Goal: Transaction & Acquisition: Purchase product/service

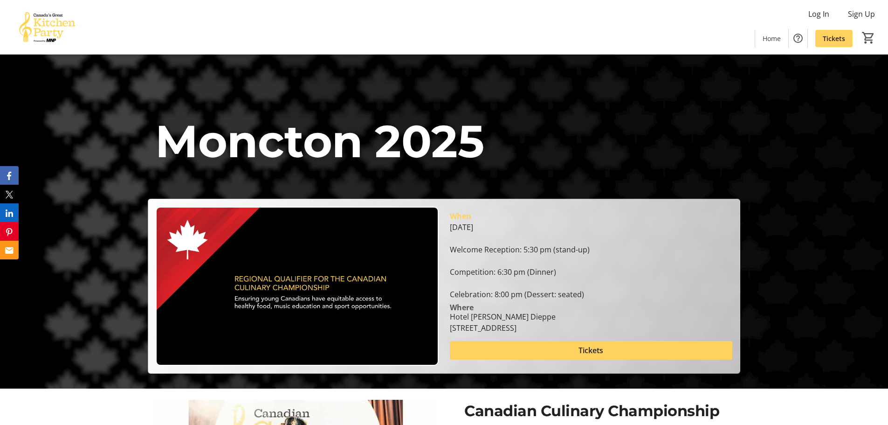
scroll to position [93, 0]
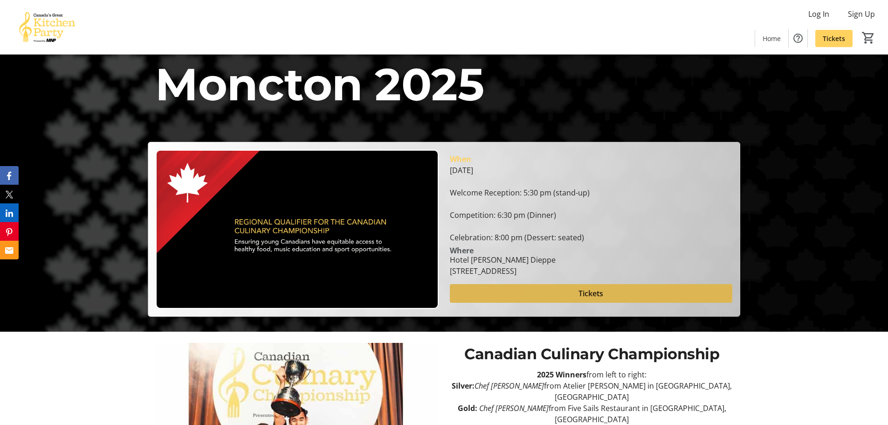
click at [568, 294] on span at bounding box center [591, 293] width 282 height 22
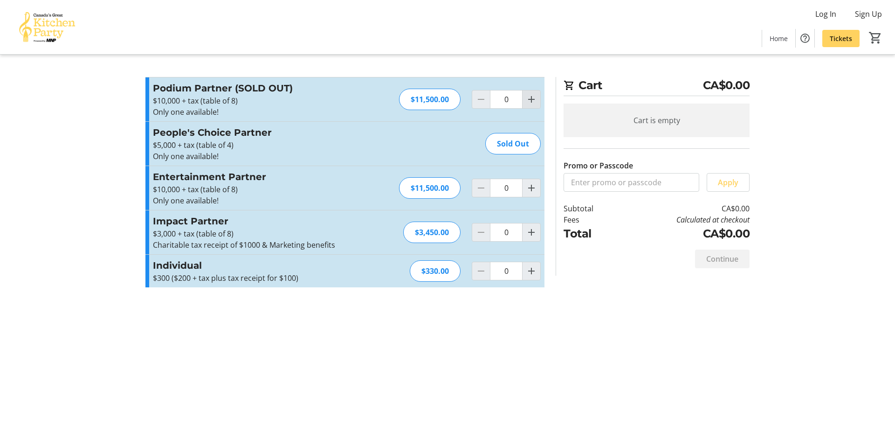
click at [535, 101] on mat-icon "Increment by one" at bounding box center [531, 99] width 11 height 11
click at [535, 101] on div at bounding box center [531, 99] width 19 height 19
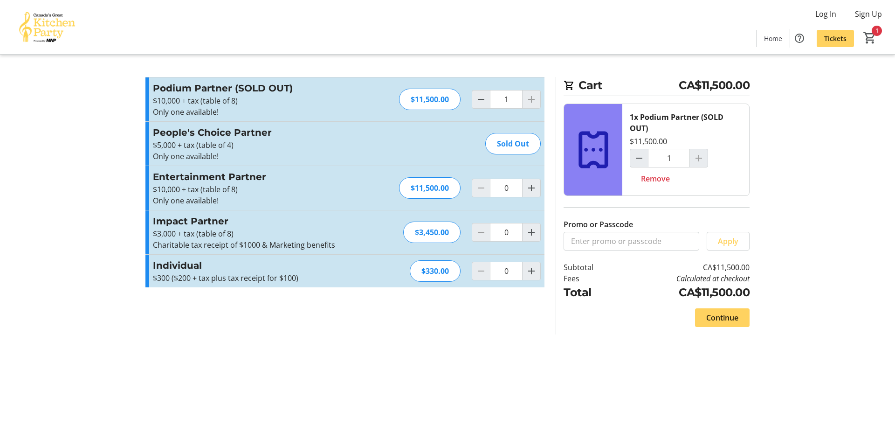
click at [530, 101] on div at bounding box center [531, 99] width 19 height 19
click at [478, 102] on mat-icon "Decrement by one" at bounding box center [480, 99] width 11 height 11
type input "0"
